Goal: Navigation & Orientation: Find specific page/section

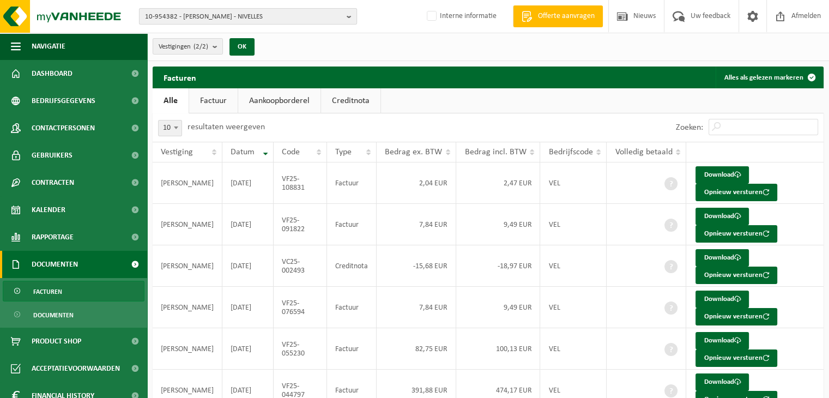
click at [168, 14] on span "10-954382 - HABIBI GRAMBAIS - NIVELLES" at bounding box center [243, 17] width 197 height 16
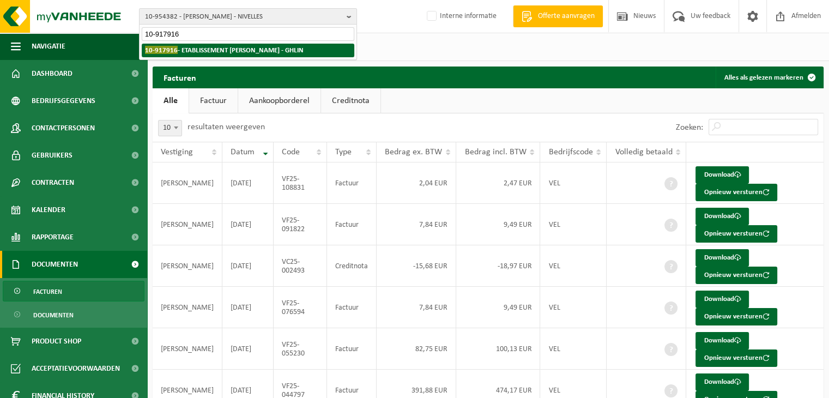
type input "10-917916"
click at [243, 50] on strong "10-917916 - ETABLISSEMENT COLETTA - GHLIN" at bounding box center [224, 50] width 159 height 8
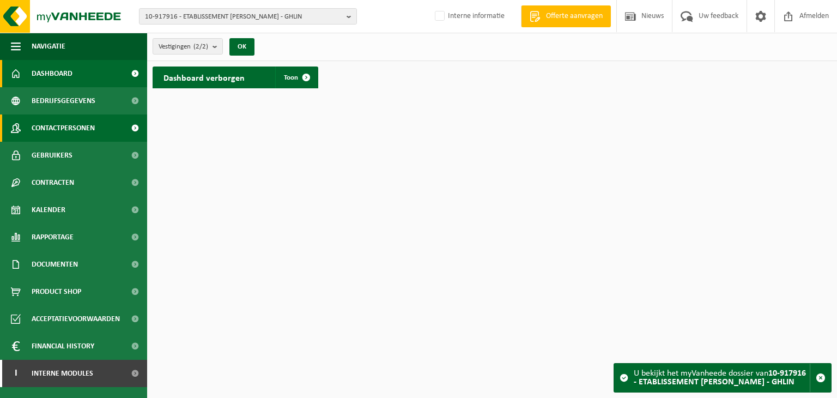
click at [68, 129] on span "Contactpersonen" at bounding box center [63, 127] width 63 height 27
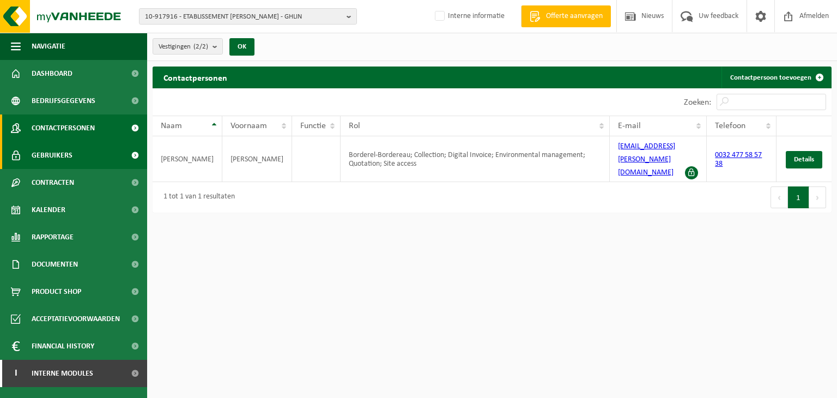
click at [68, 159] on span "Gebruikers" at bounding box center [52, 155] width 41 height 27
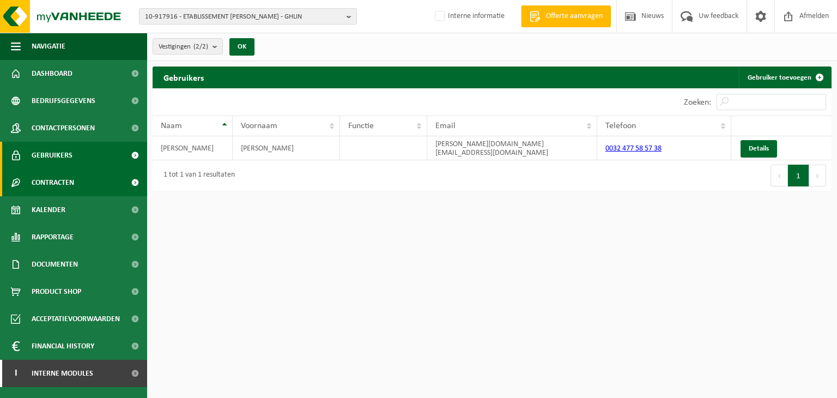
click at [63, 180] on span "Contracten" at bounding box center [53, 182] width 43 height 27
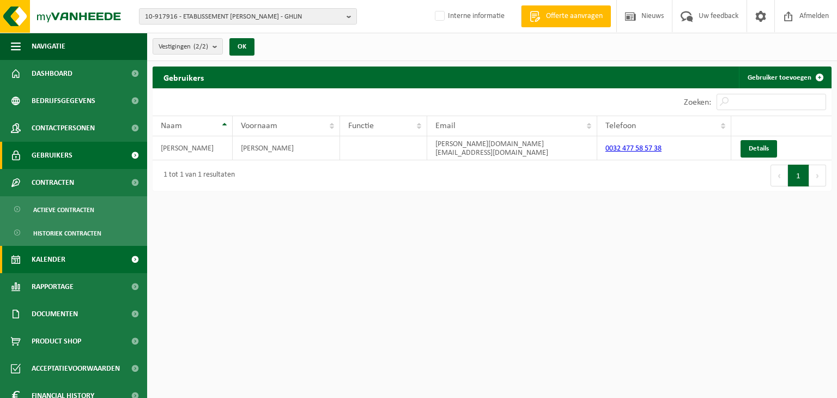
click at [41, 257] on span "Kalender" at bounding box center [49, 259] width 34 height 27
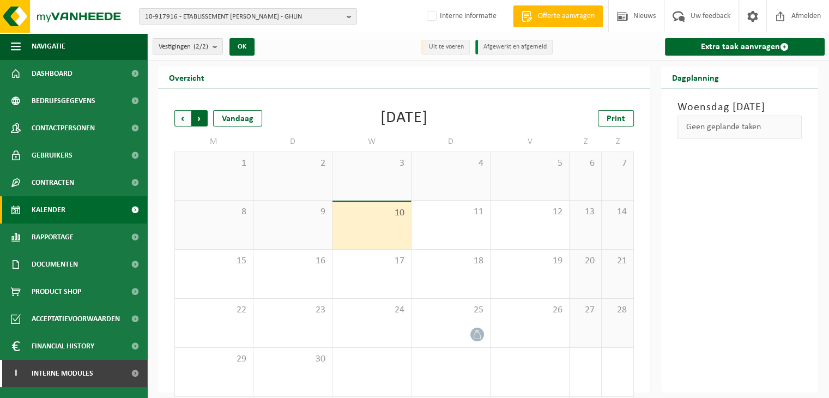
click at [179, 118] on span "Vorige" at bounding box center [182, 118] width 16 height 16
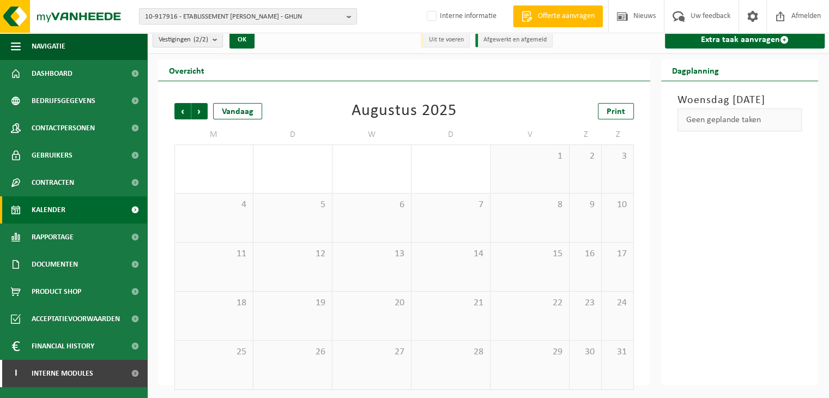
scroll to position [9, 0]
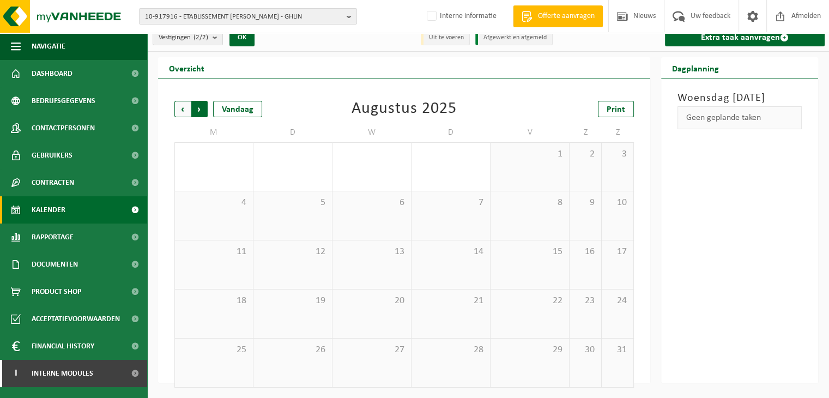
click at [178, 107] on span "Vorige" at bounding box center [182, 109] width 16 height 16
click at [201, 113] on span "Volgende" at bounding box center [199, 109] width 16 height 16
click at [203, 106] on span "Volgende" at bounding box center [199, 109] width 16 height 16
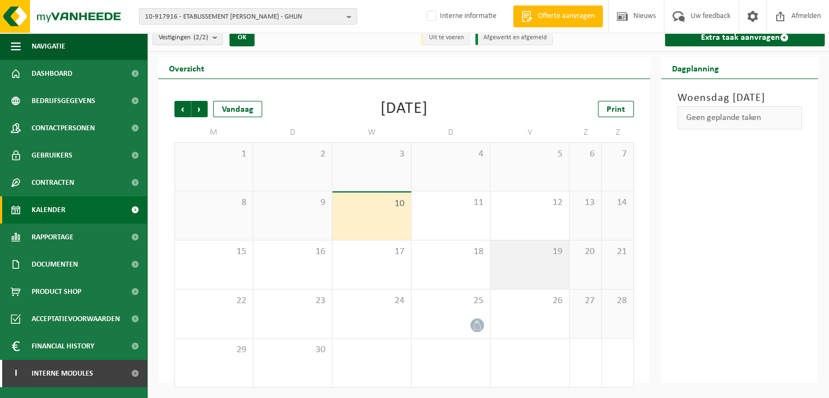
scroll to position [0, 0]
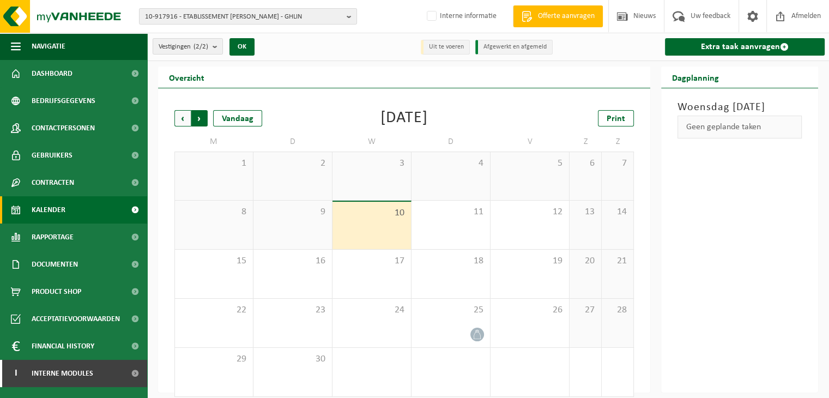
click at [178, 119] on span "Vorige" at bounding box center [182, 118] width 16 height 16
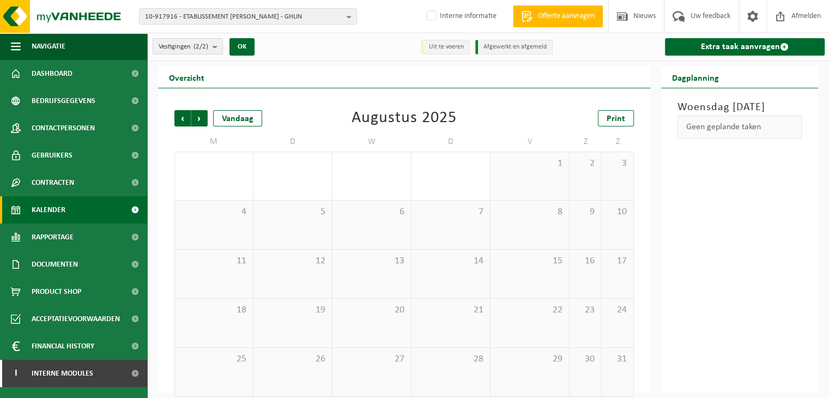
scroll to position [9, 0]
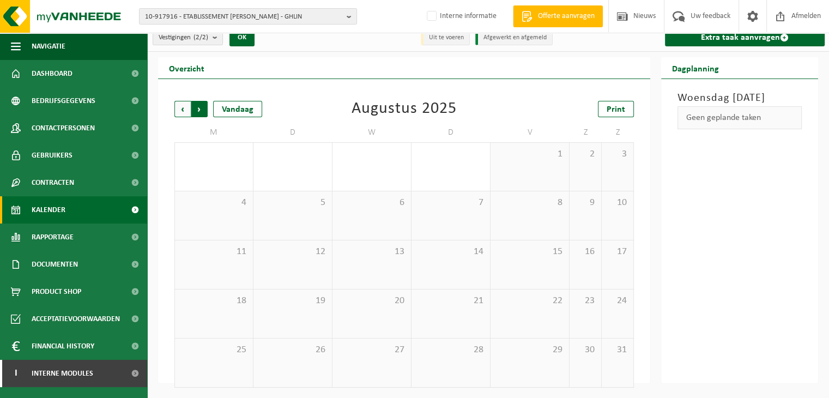
click at [185, 113] on span "Vorige" at bounding box center [182, 109] width 16 height 16
click at [199, 107] on span "Volgende" at bounding box center [199, 109] width 16 height 16
click at [195, 110] on span "Volgende" at bounding box center [199, 109] width 16 height 16
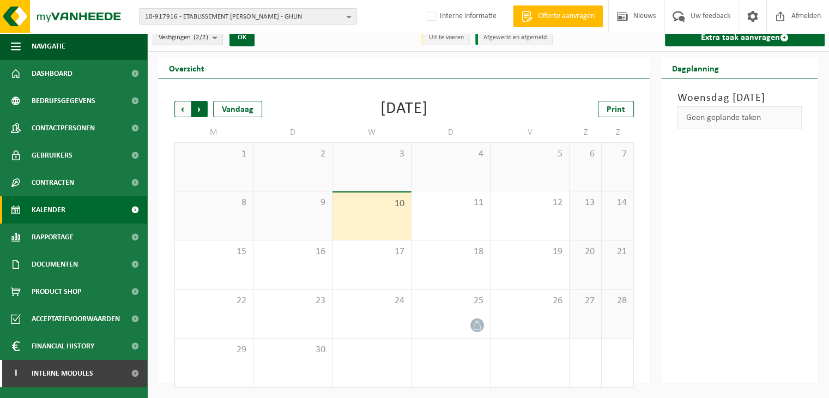
click at [185, 110] on span "Vorige" at bounding box center [182, 109] width 16 height 16
